Goal: Transaction & Acquisition: Purchase product/service

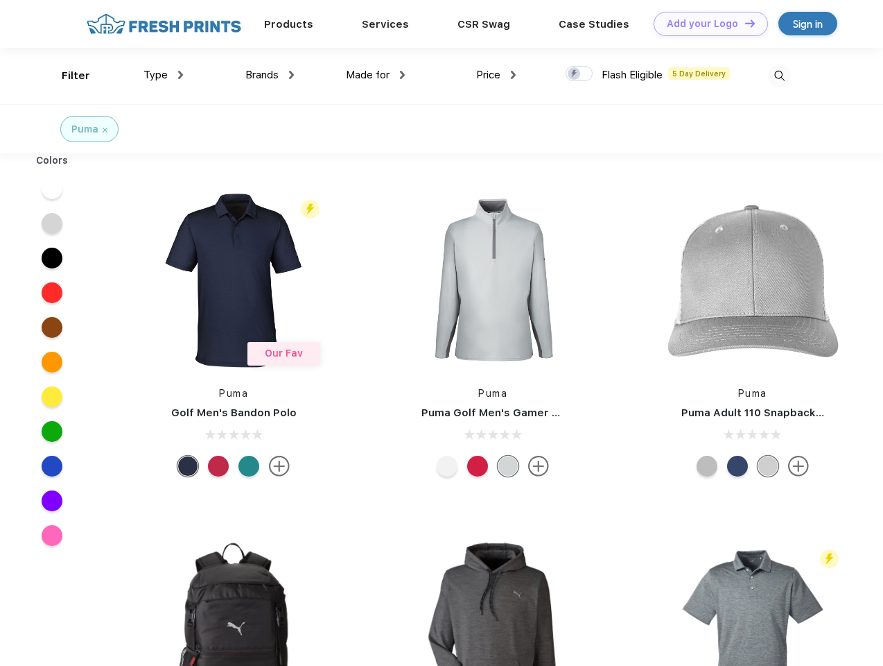
click at [706, 24] on link "Add your Logo Design Tool" at bounding box center [711, 24] width 114 height 24
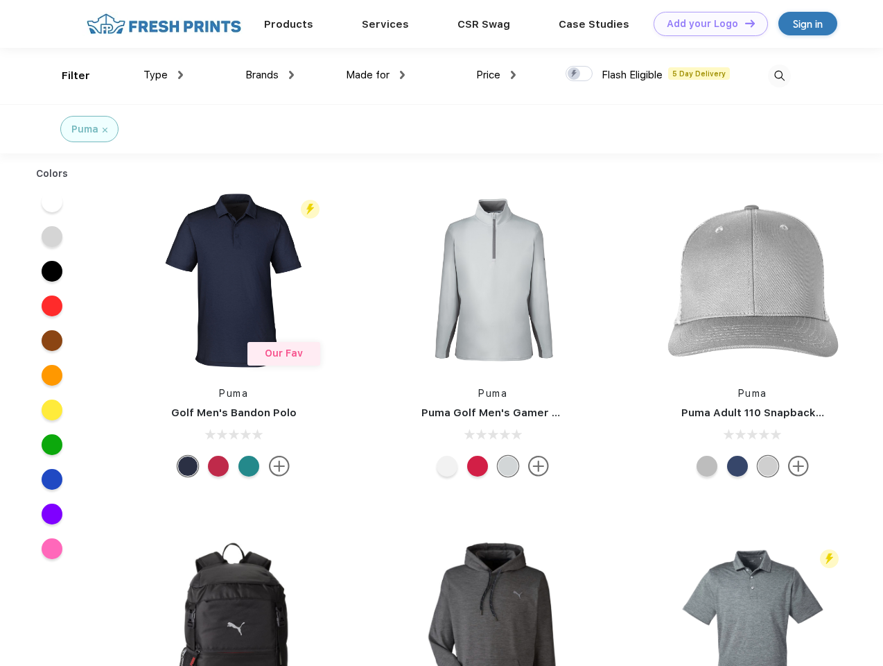
click at [0, 0] on div "Design Tool" at bounding box center [0, 0] width 0 height 0
click at [744, 23] on link "Add your Logo Design Tool" at bounding box center [711, 24] width 114 height 24
click at [67, 76] on div "Filter" at bounding box center [76, 76] width 28 height 16
click at [164, 75] on span "Type" at bounding box center [156, 75] width 24 height 12
click at [270, 75] on span "Brands" at bounding box center [261, 75] width 33 height 12
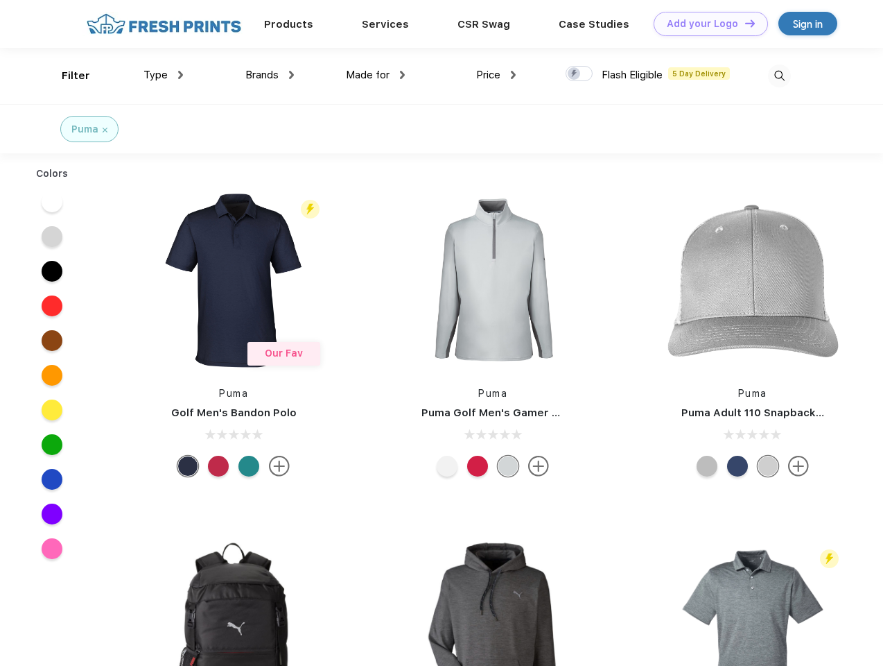
click at [376, 75] on span "Made for" at bounding box center [368, 75] width 44 height 12
click at [496, 75] on span "Price" at bounding box center [488, 75] width 24 height 12
click at [580, 74] on div at bounding box center [579, 73] width 27 height 15
click at [575, 74] on input "checkbox" at bounding box center [570, 69] width 9 height 9
click at [779, 76] on img at bounding box center [779, 75] width 23 height 23
